Goal: Task Accomplishment & Management: Manage account settings

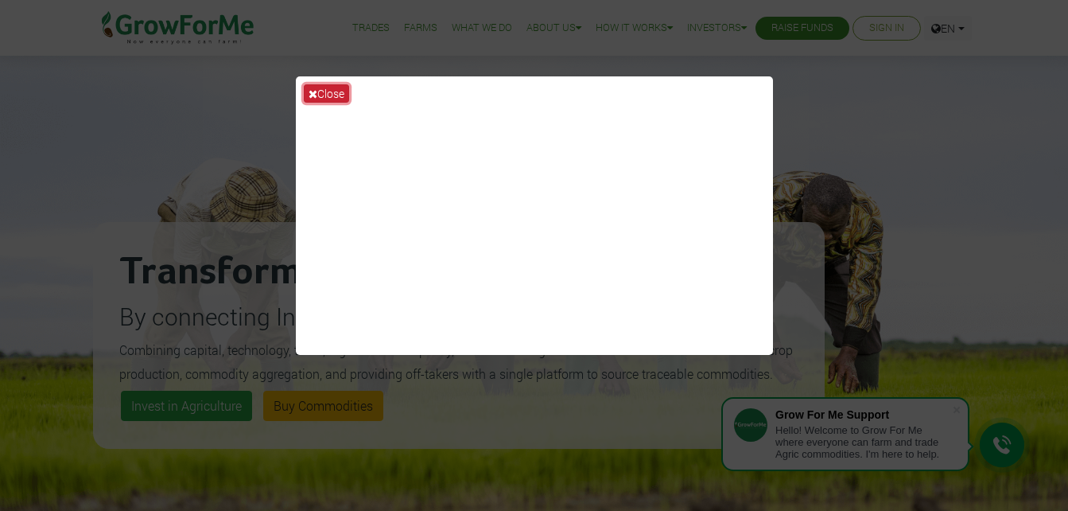
click at [315, 95] on icon at bounding box center [313, 93] width 9 height 11
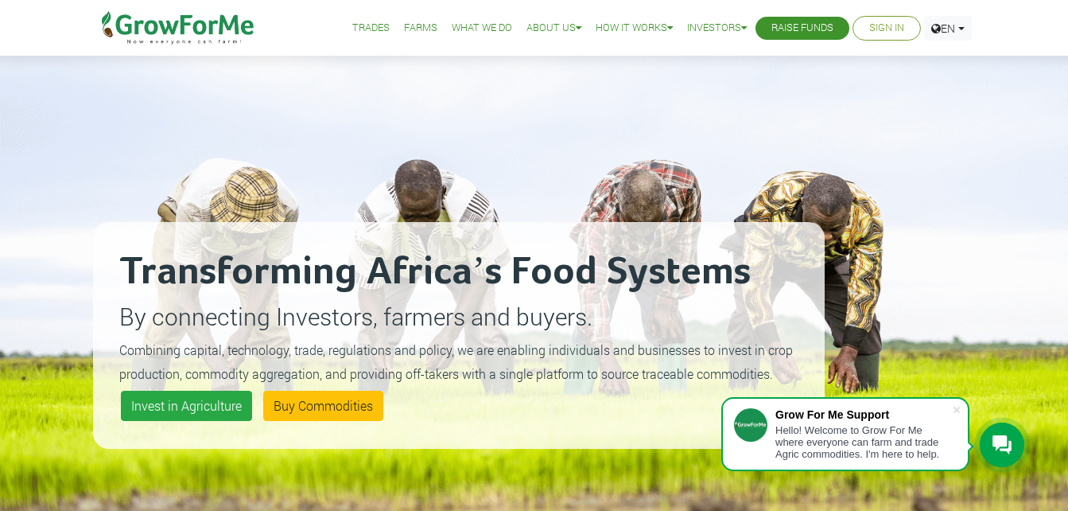
click at [890, 24] on link "Sign In" at bounding box center [886, 28] width 35 height 17
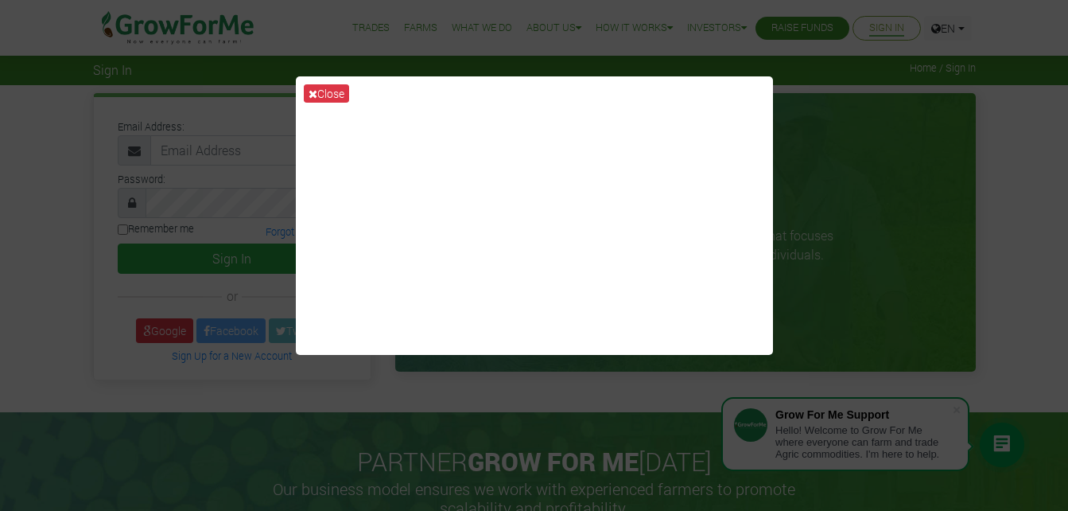
drag, startPoint x: 830, startPoint y: 145, endPoint x: 856, endPoint y: 95, distance: 55.5
click at [830, 145] on div "Close" at bounding box center [534, 255] width 1068 height 511
click at [306, 90] on button "Close" at bounding box center [326, 93] width 45 height 18
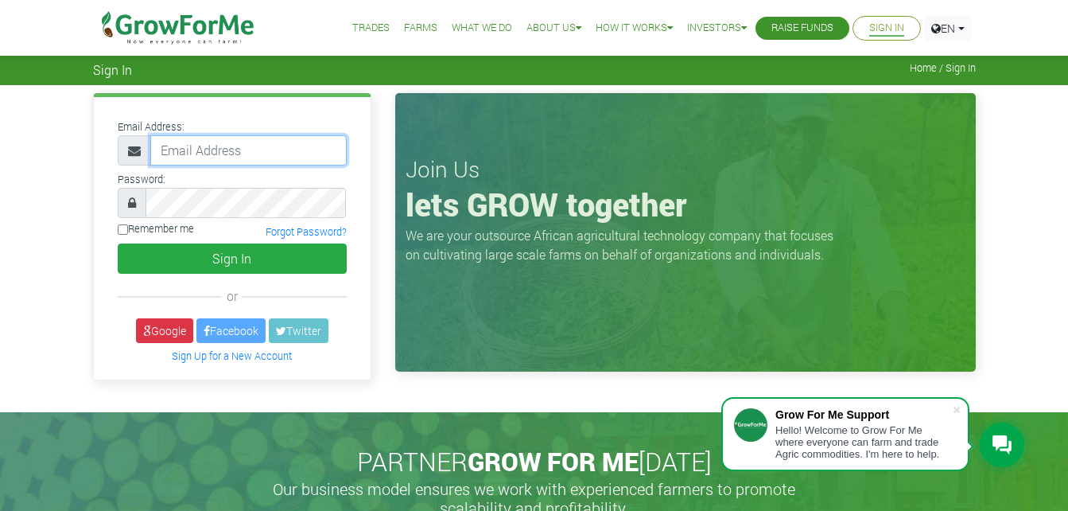
click at [228, 152] on input "email" at bounding box center [248, 150] width 196 height 30
type input "[PERSON_NAME][EMAIL_ADDRESS][PERSON_NAME][DOMAIN_NAME]"
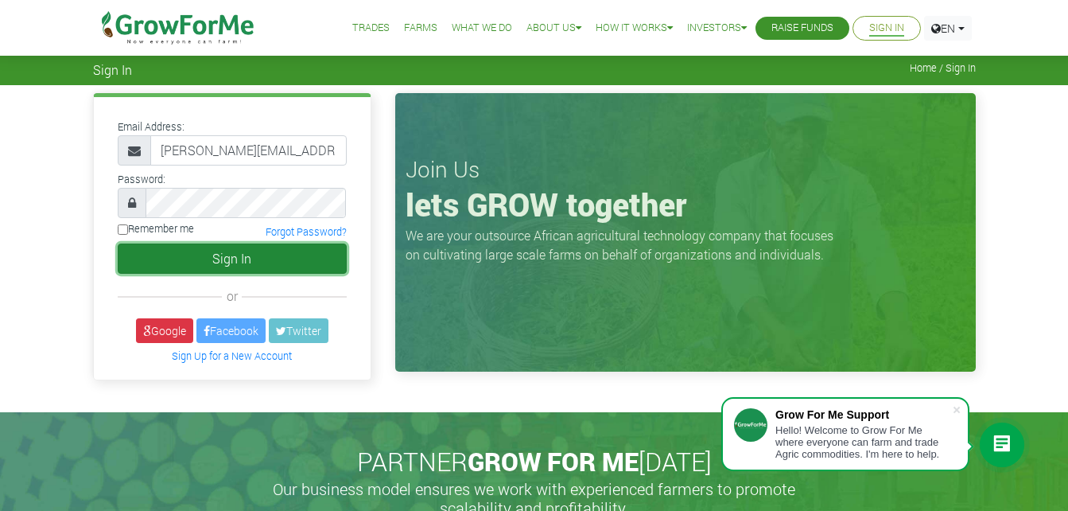
click at [282, 255] on button "Sign In" at bounding box center [232, 258] width 229 height 30
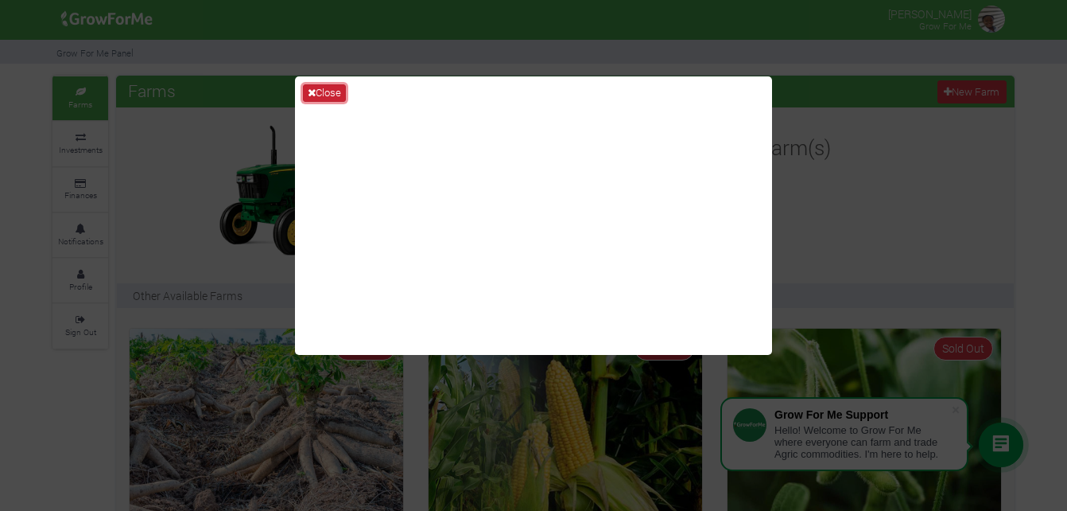
click at [312, 93] on icon at bounding box center [312, 92] width 8 height 10
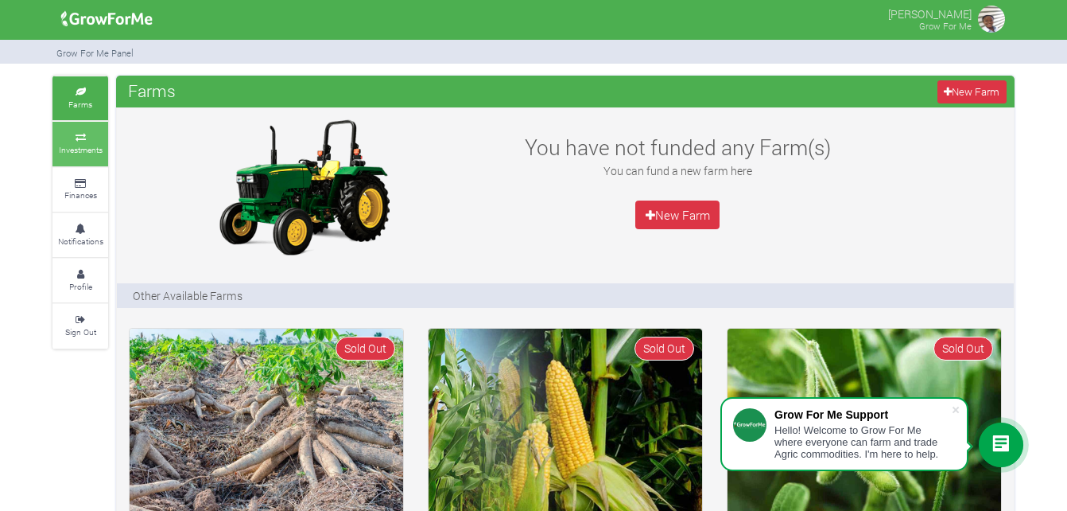
click at [81, 138] on icon at bounding box center [80, 138] width 48 height 8
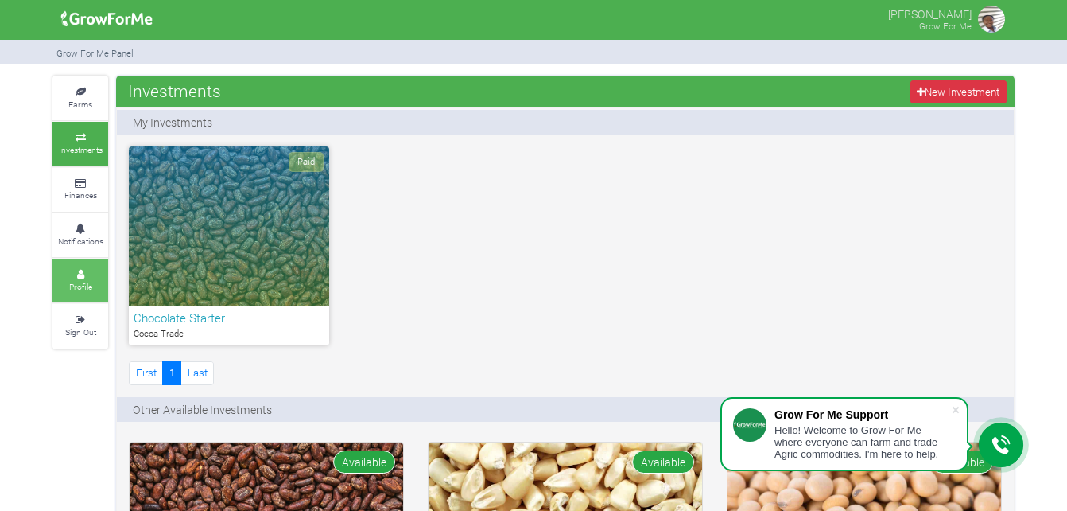
click at [81, 286] on small "Profile" at bounding box center [80, 286] width 23 height 11
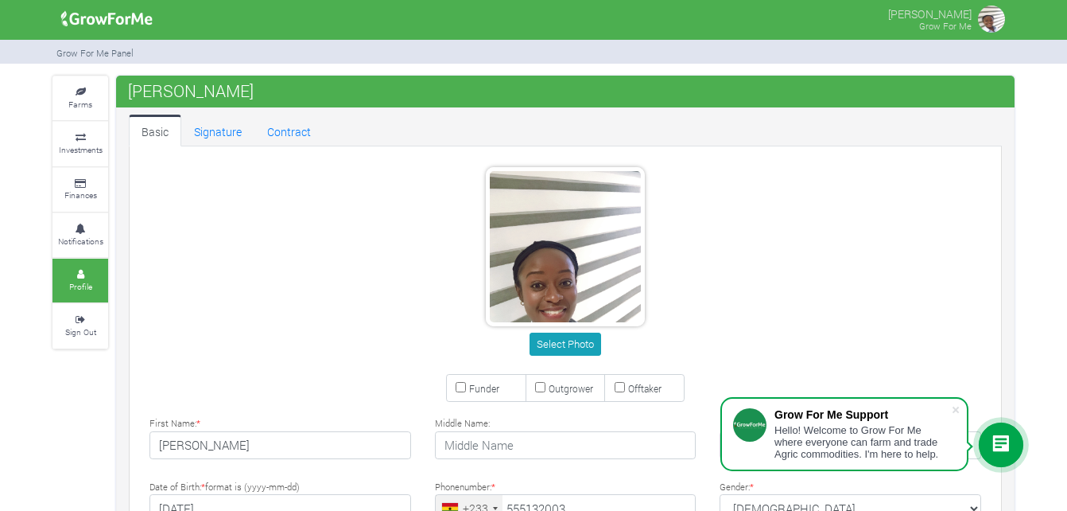
type input "55 513 2003"
click at [297, 131] on link "Contract" at bounding box center [289, 131] width 69 height 32
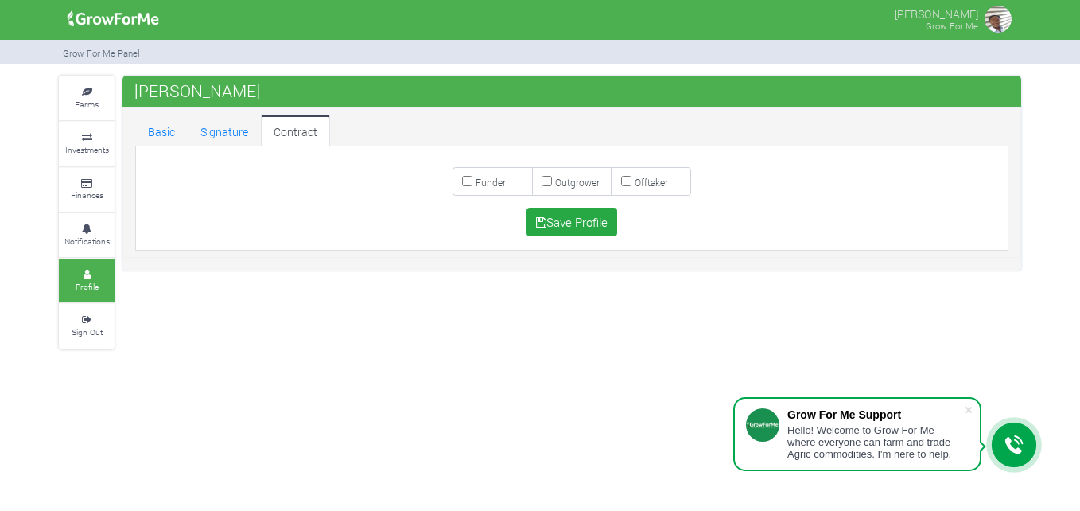
click at [1058, 257] on div "Farms Investments Finances Notifications Profile Sign Out [PERSON_NAME]" at bounding box center [540, 213] width 1080 height 274
click at [79, 147] on small "Investments" at bounding box center [87, 149] width 44 height 11
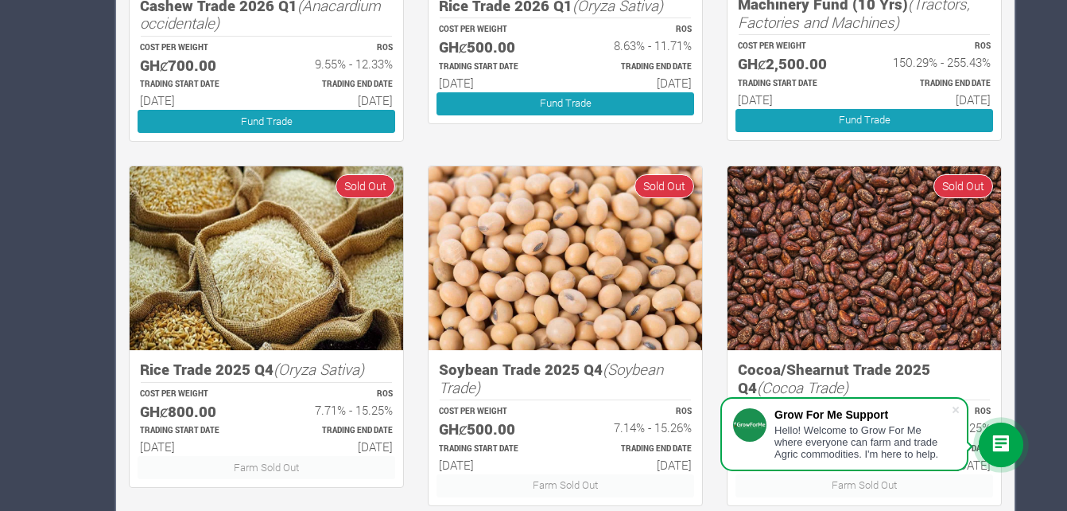
scroll to position [1073, 0]
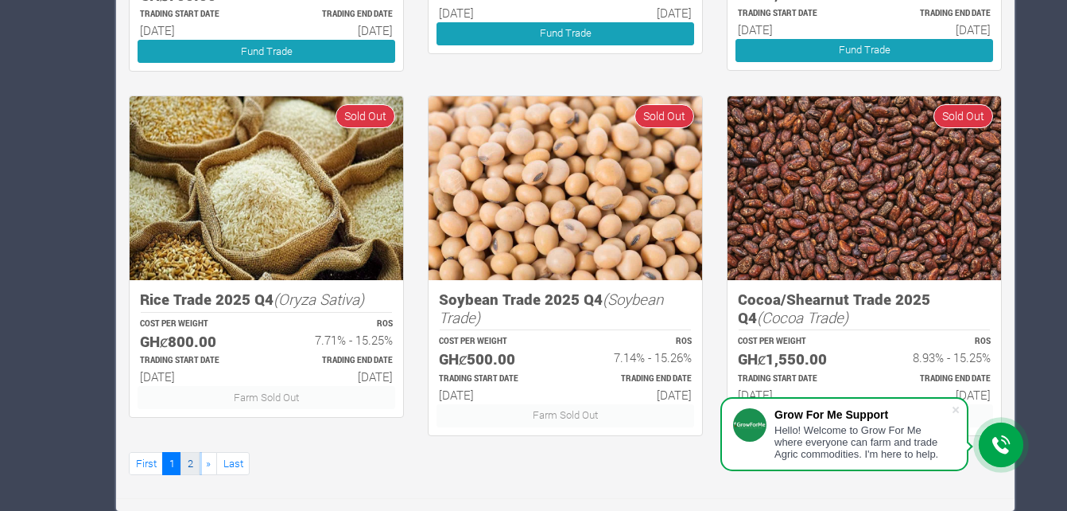
click at [184, 465] on link "2" at bounding box center [190, 463] width 19 height 23
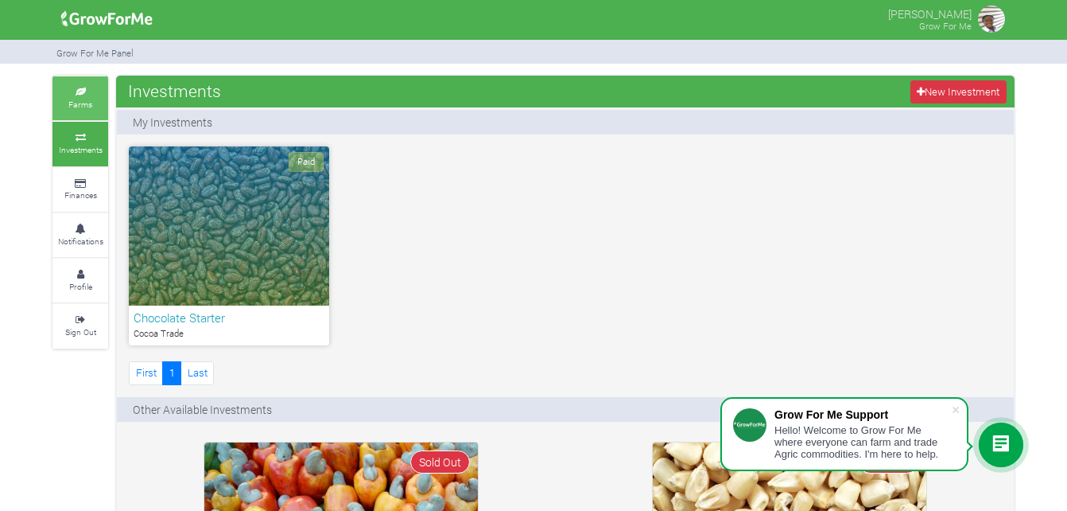
click at [80, 99] on small "Farms" at bounding box center [80, 104] width 24 height 11
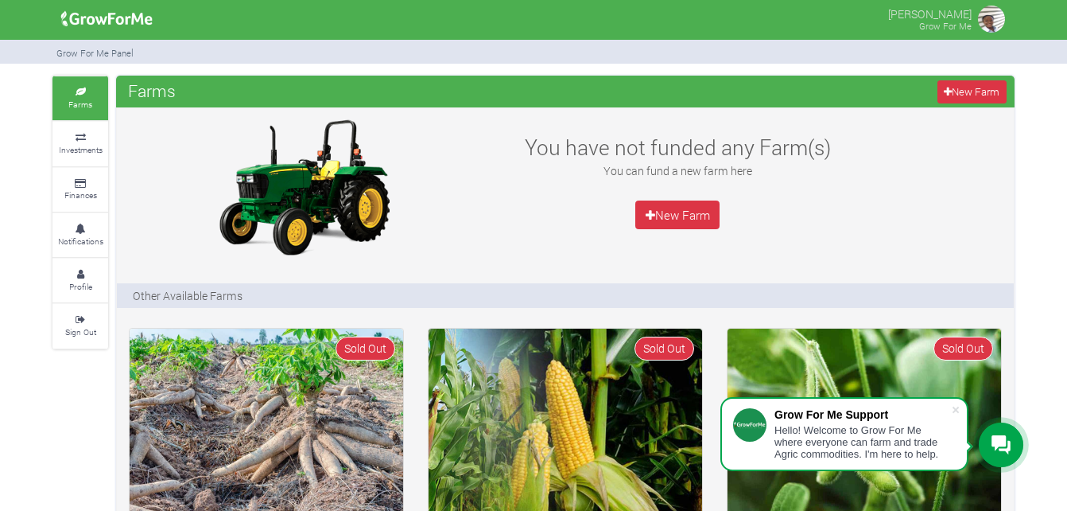
click at [987, 17] on img at bounding box center [992, 19] width 32 height 32
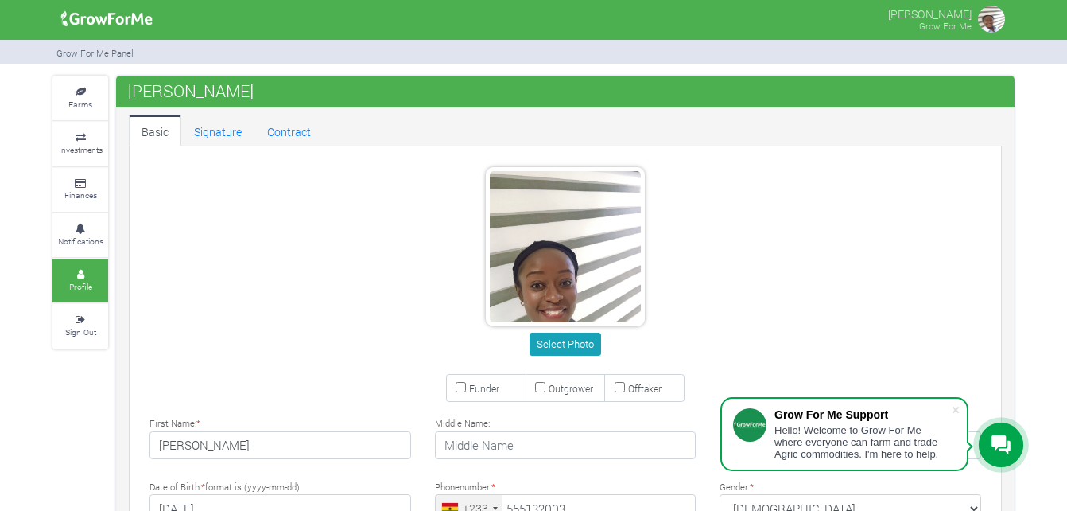
type input "55 513 2003"
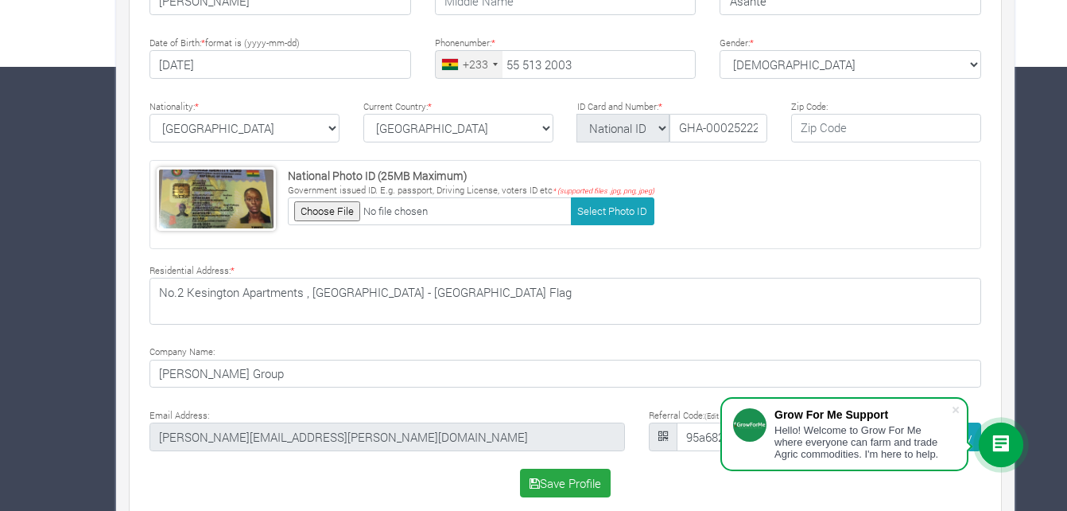
scroll to position [465, 0]
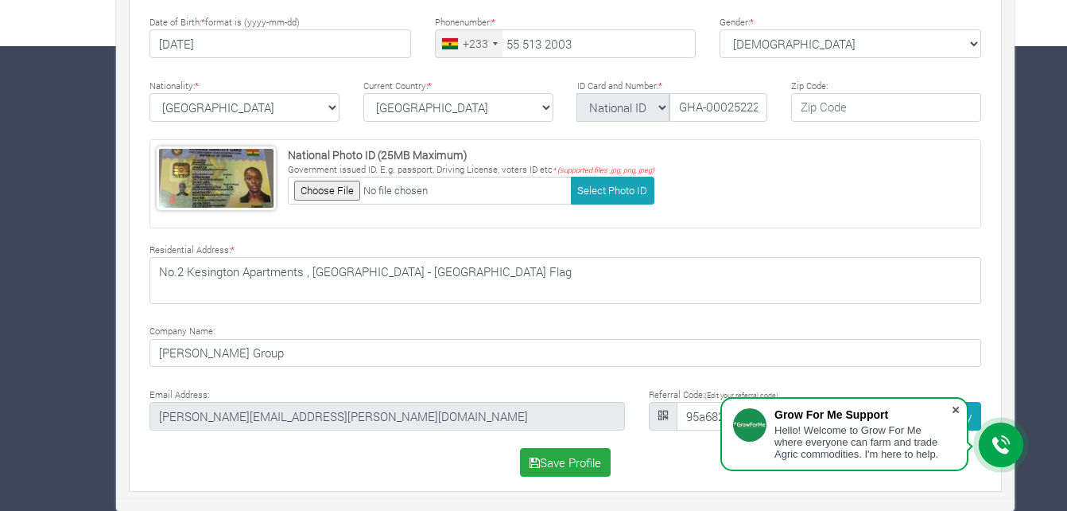
click at [958, 414] on span at bounding box center [956, 410] width 16 height 16
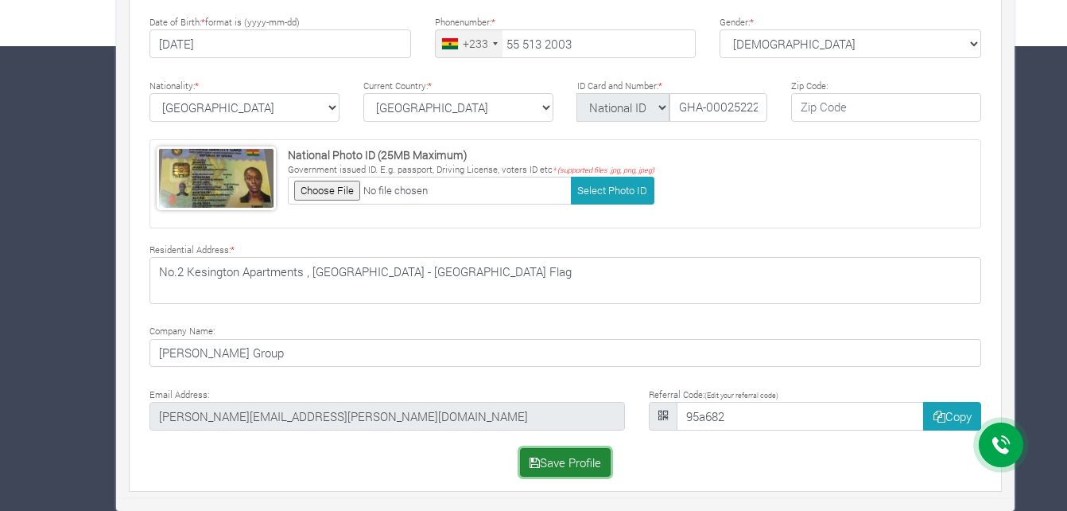
click at [579, 467] on button "Save Profile" at bounding box center [565, 462] width 91 height 29
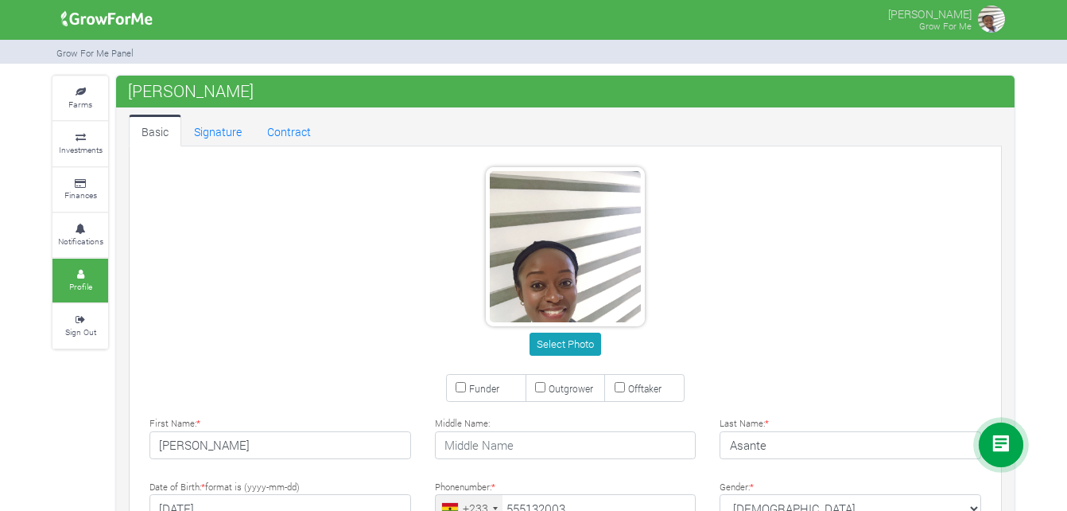
type input "55 513 2003"
click at [84, 100] on small "Farms" at bounding box center [80, 104] width 24 height 11
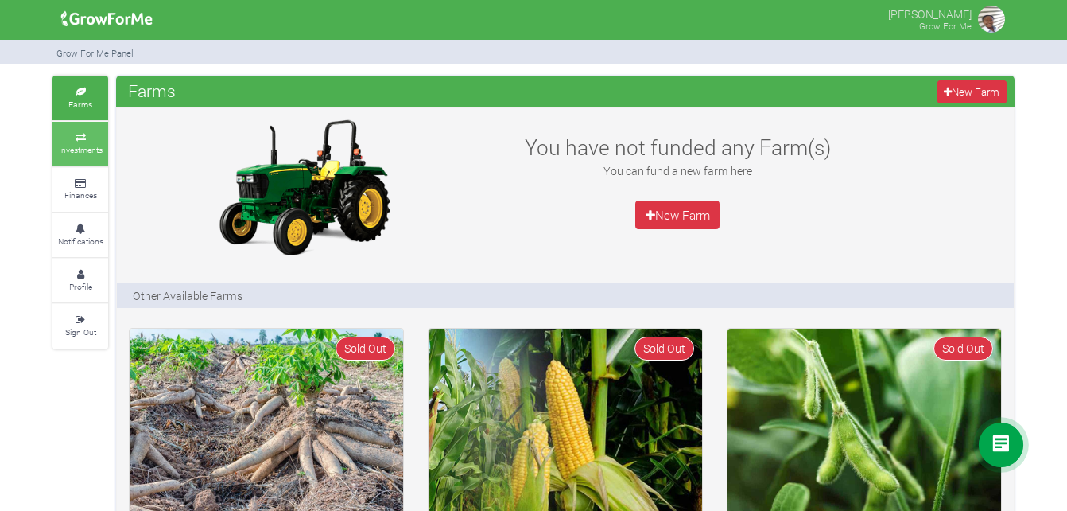
click at [76, 142] on link "Investments" at bounding box center [80, 144] width 56 height 44
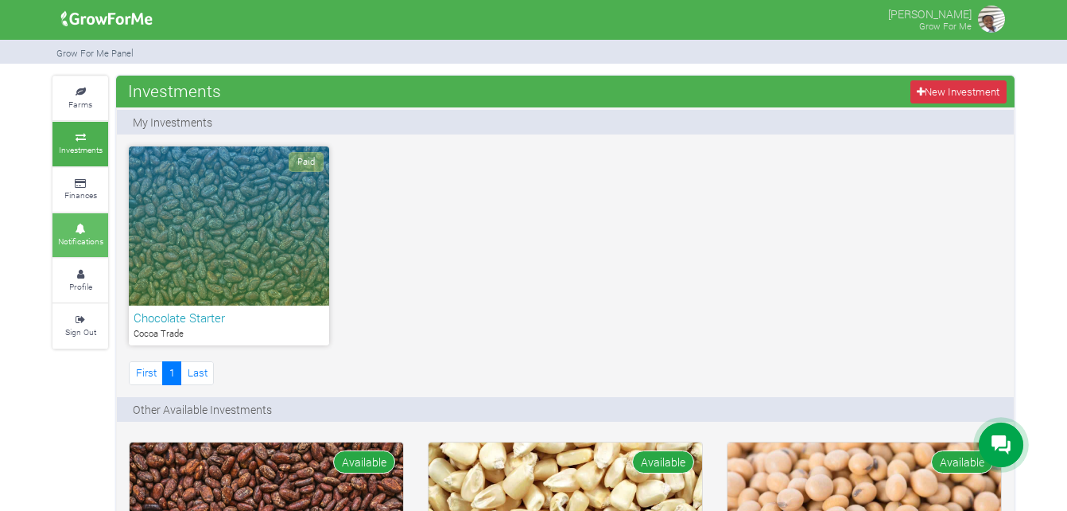
click at [77, 220] on link "Notifications" at bounding box center [80, 235] width 56 height 44
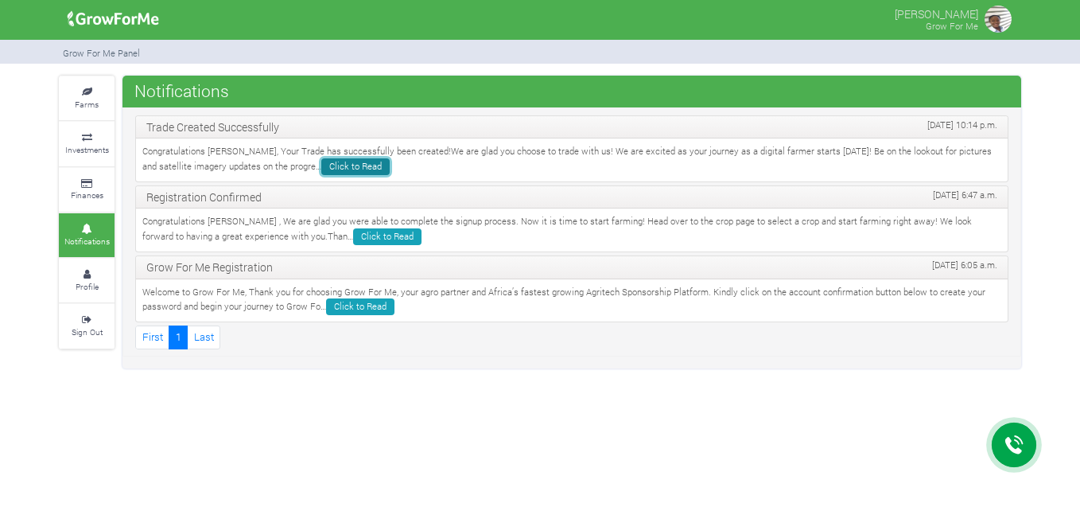
click at [321, 166] on link "Click to Read" at bounding box center [355, 166] width 68 height 17
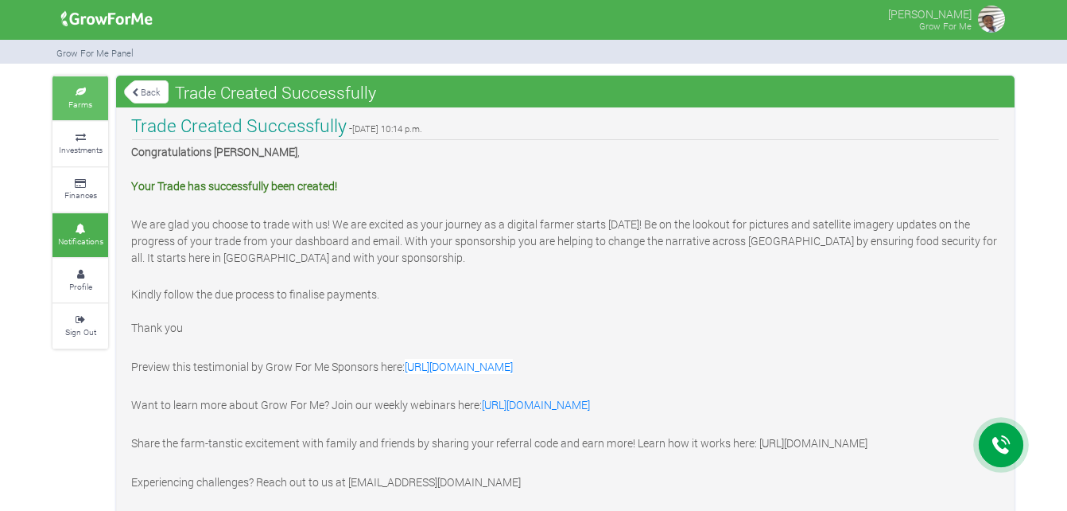
click at [87, 96] on link "Farms" at bounding box center [80, 98] width 56 height 44
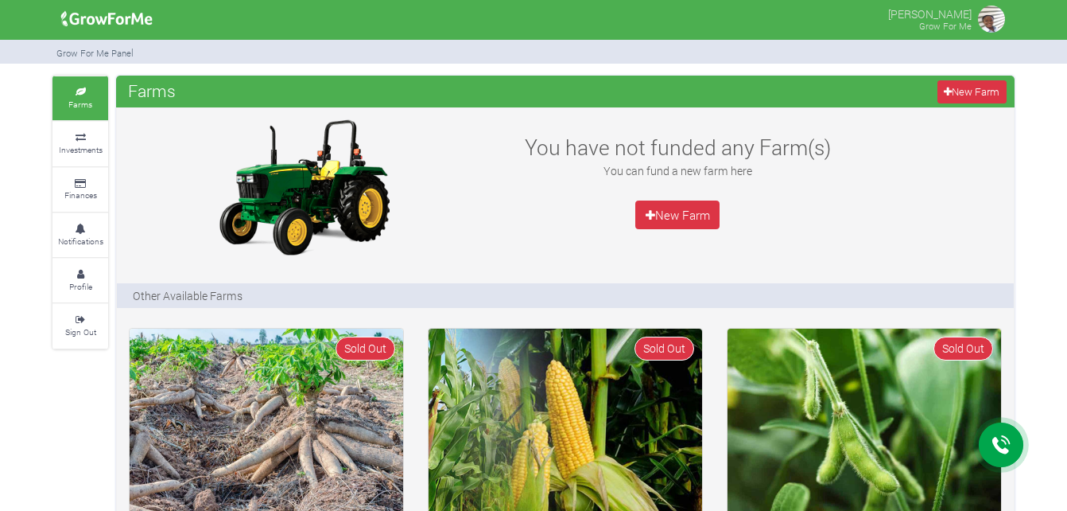
click at [992, 25] on img at bounding box center [992, 19] width 32 height 32
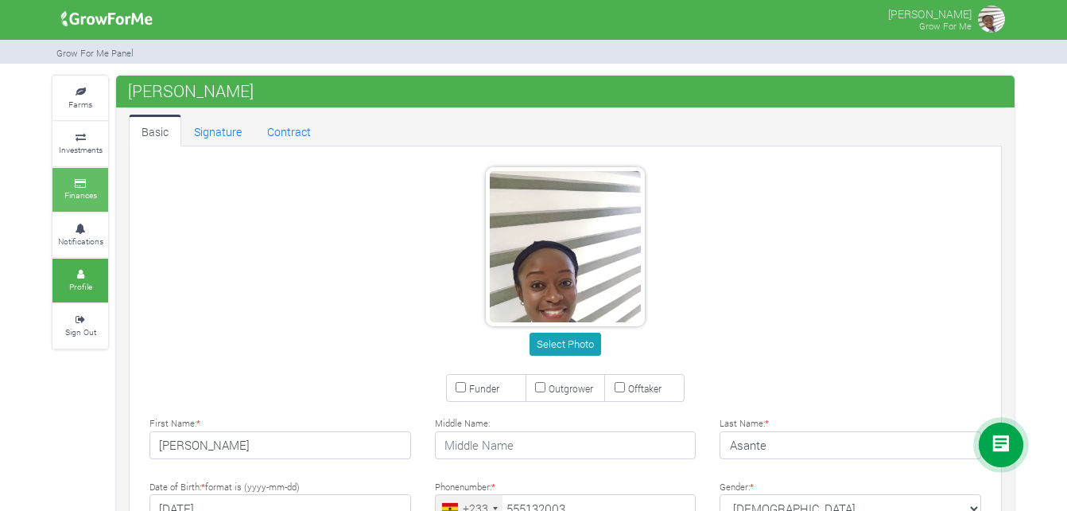
click at [78, 192] on small "Finances" at bounding box center [80, 194] width 33 height 11
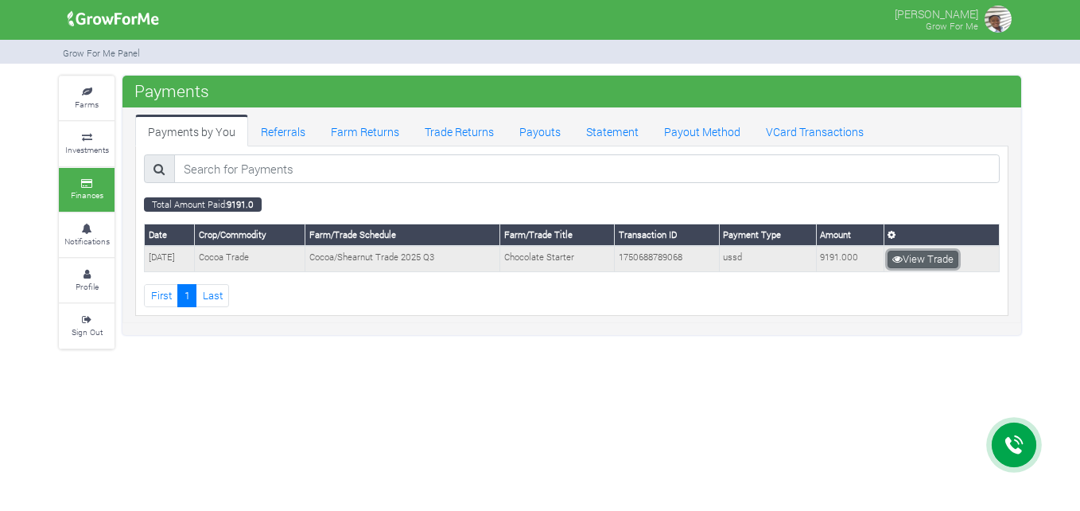
click at [939, 255] on link "View Trade" at bounding box center [923, 259] width 71 height 17
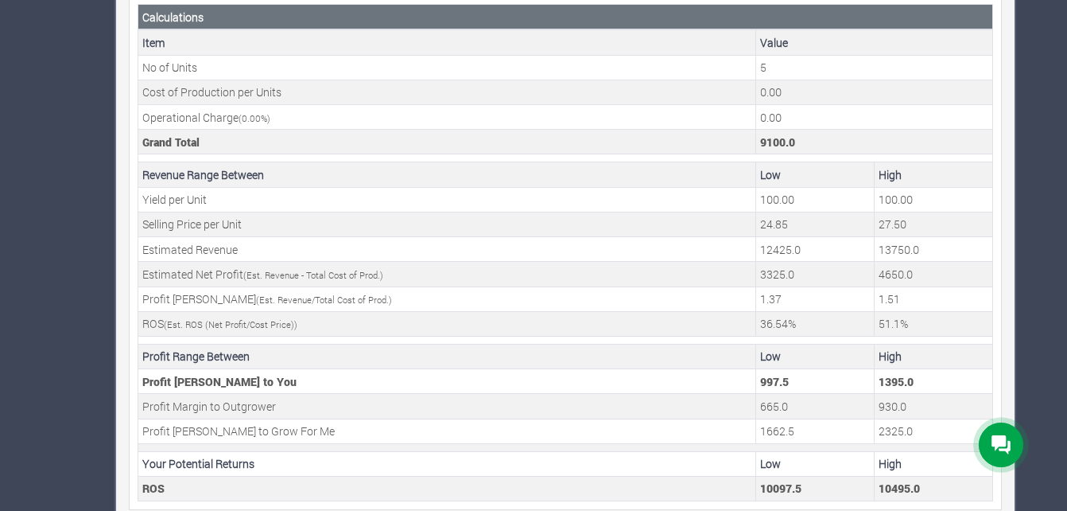
scroll to position [595, 0]
